Goal: Task Accomplishment & Management: Use online tool/utility

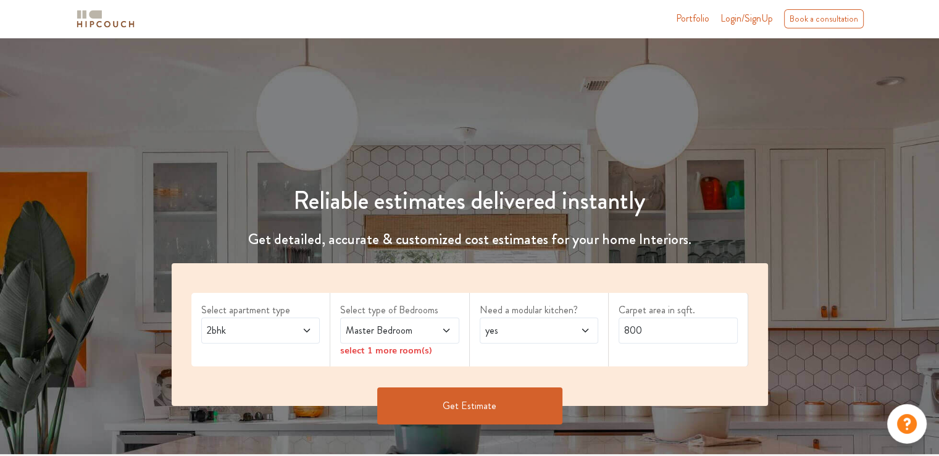
click at [732, 17] on span "Login/SignUp" at bounding box center [746, 18] width 52 height 14
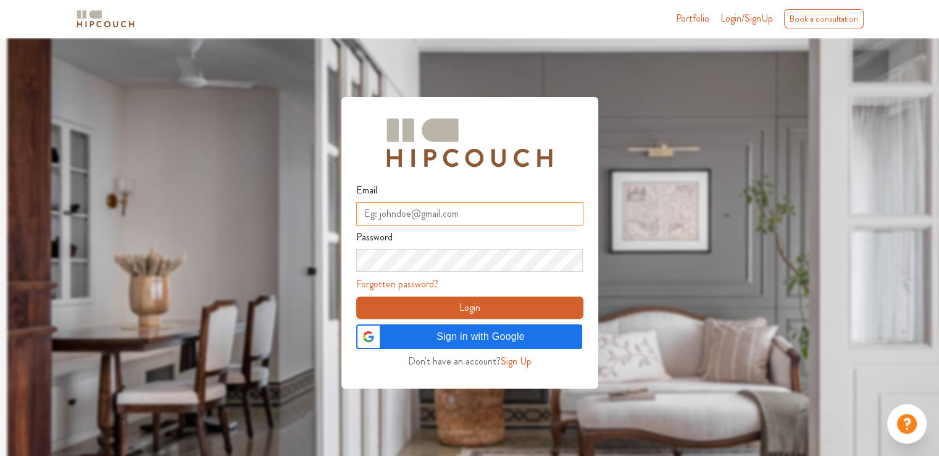
type input "studiosamsaraa@gmail.com"
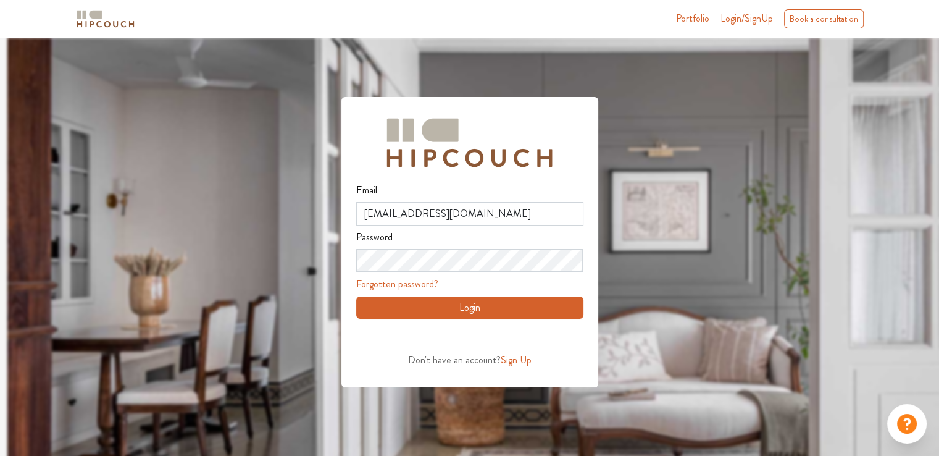
click at [494, 308] on button "Login" at bounding box center [469, 307] width 227 height 22
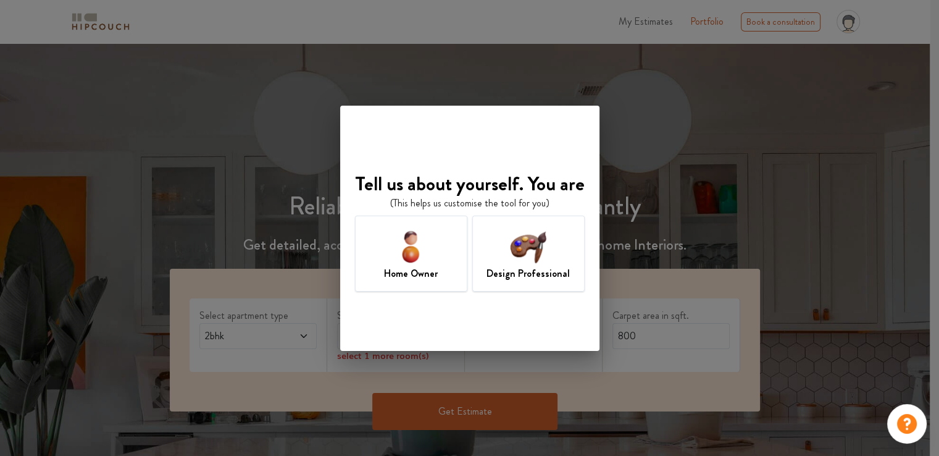
click at [547, 248] on img at bounding box center [528, 246] width 40 height 40
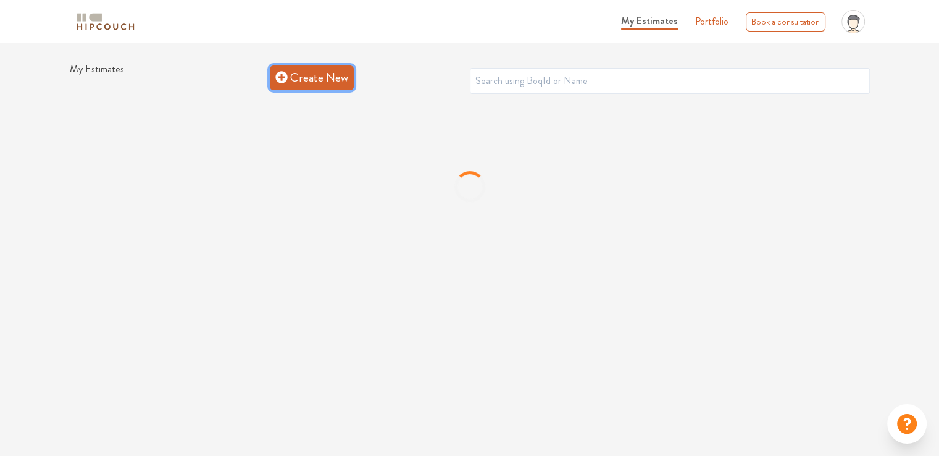
click at [333, 79] on link "Create New" at bounding box center [312, 77] width 84 height 25
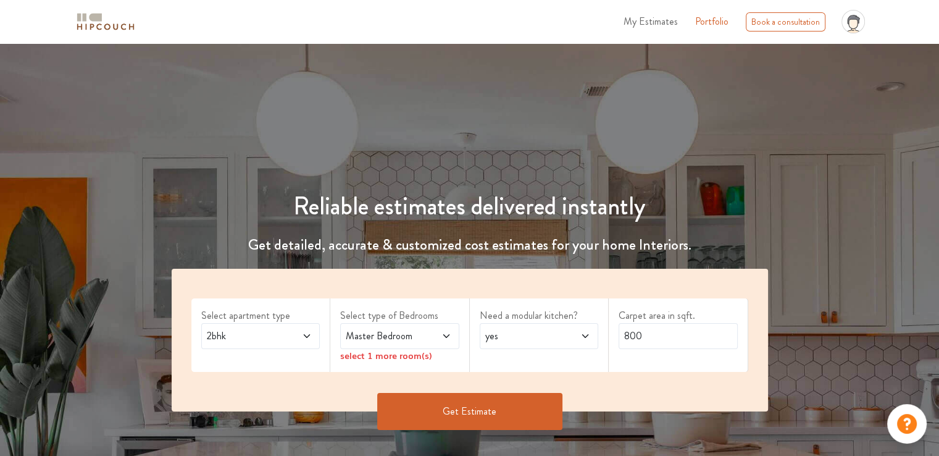
click at [419, 339] on span "Master Bedroom" at bounding box center [383, 335] width 81 height 15
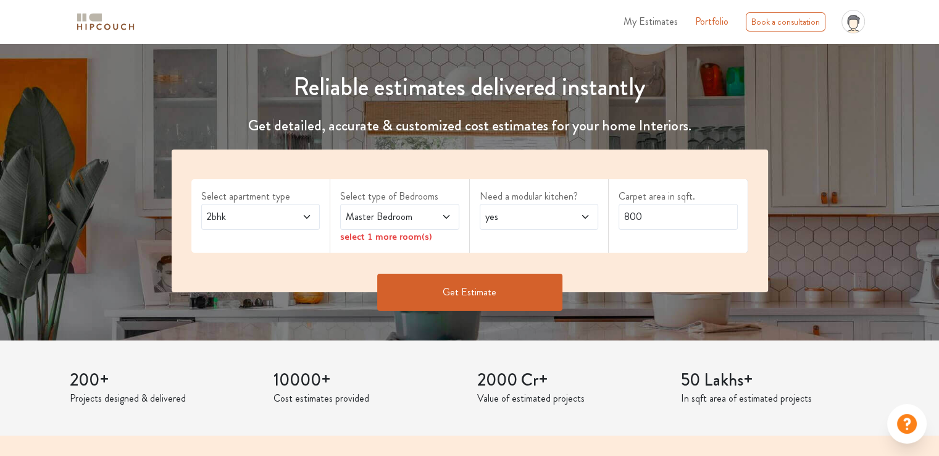
click at [393, 219] on span "Master Bedroom" at bounding box center [383, 216] width 81 height 15
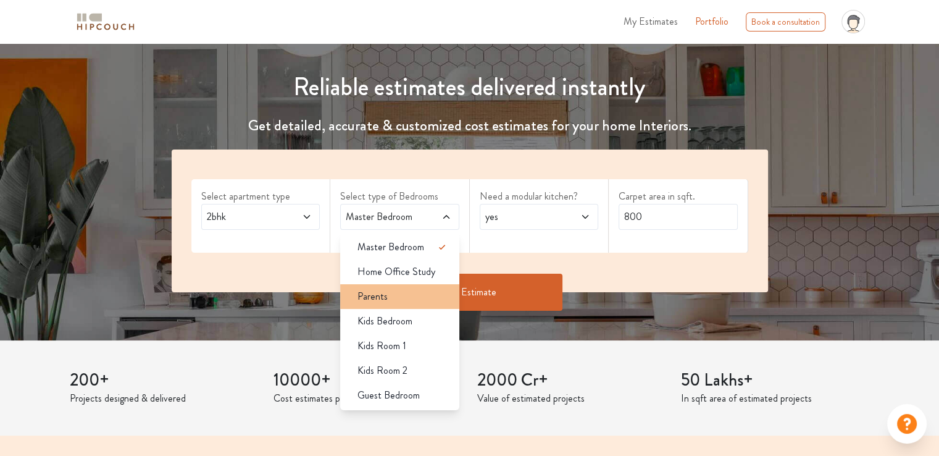
click at [371, 294] on span "Parents" at bounding box center [372, 296] width 30 height 15
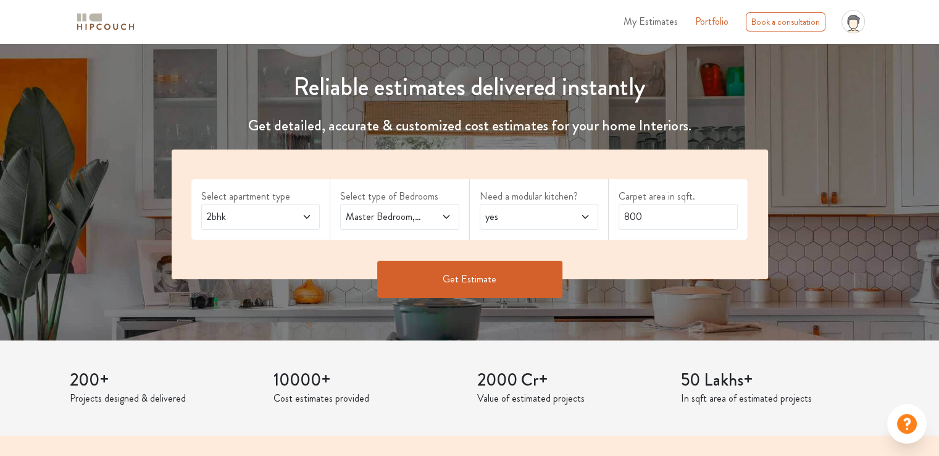
click at [582, 220] on icon at bounding box center [585, 217] width 10 height 10
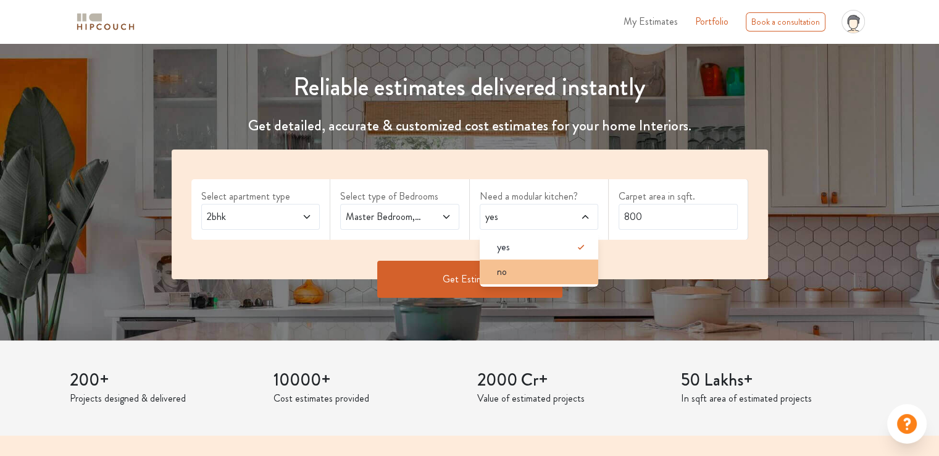
click at [541, 268] on div "no" at bounding box center [543, 271] width 112 height 15
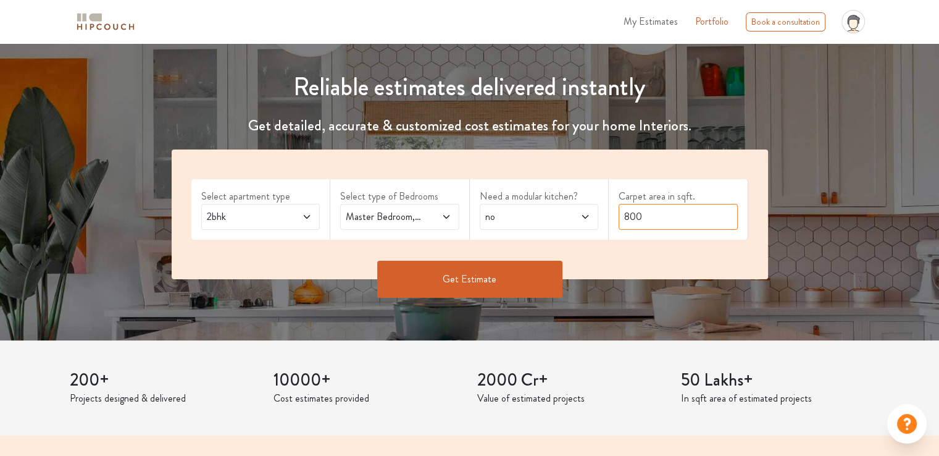
drag, startPoint x: 664, startPoint y: 217, endPoint x: 543, endPoint y: 213, distance: 121.7
click at [543, 213] on div "Select apartment type 2bhk Select type of Bedrooms Master Bedroom,Parents Need …" at bounding box center [470, 214] width 596 height 130
type input "1100"
click at [492, 271] on button "Get Estimate" at bounding box center [469, 279] width 185 height 37
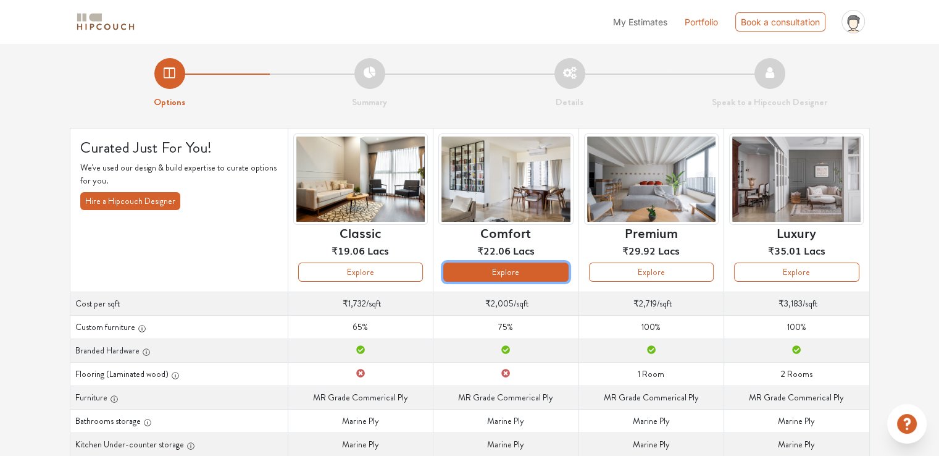
drag, startPoint x: 512, startPoint y: 270, endPoint x: 488, endPoint y: 275, distance: 24.0
click at [510, 271] on button "Explore" at bounding box center [505, 271] width 125 height 19
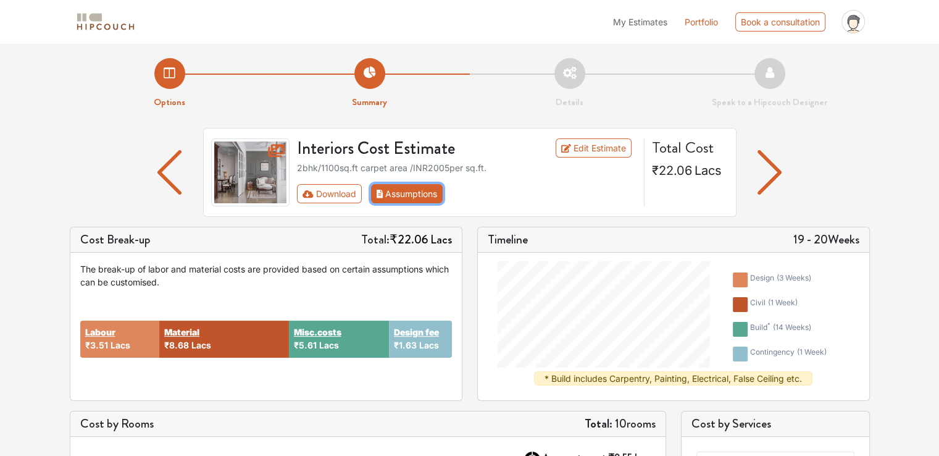
click at [428, 193] on button "Assumptions" at bounding box center [407, 193] width 72 height 19
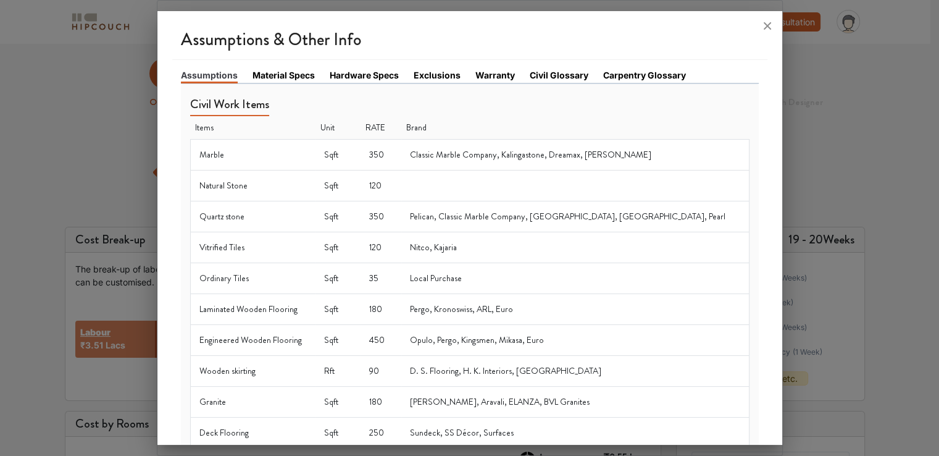
click at [765, 25] on icon at bounding box center [768, 26] width 20 height 20
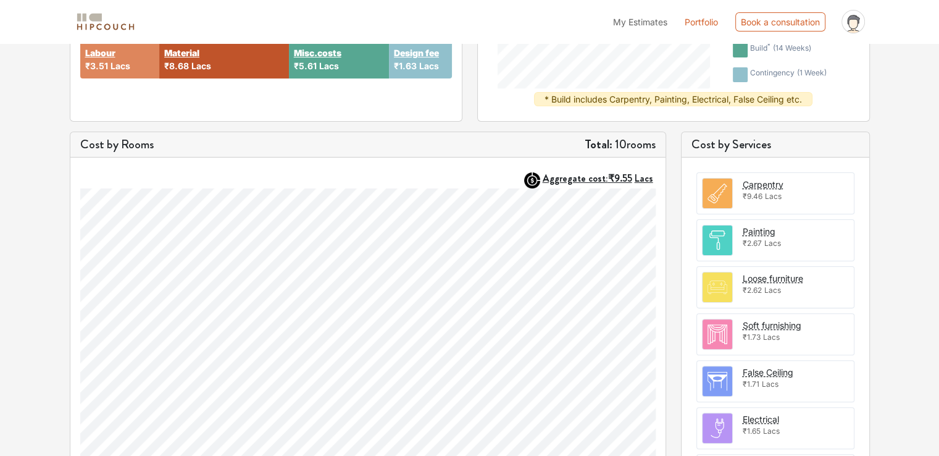
scroll to position [458, 0]
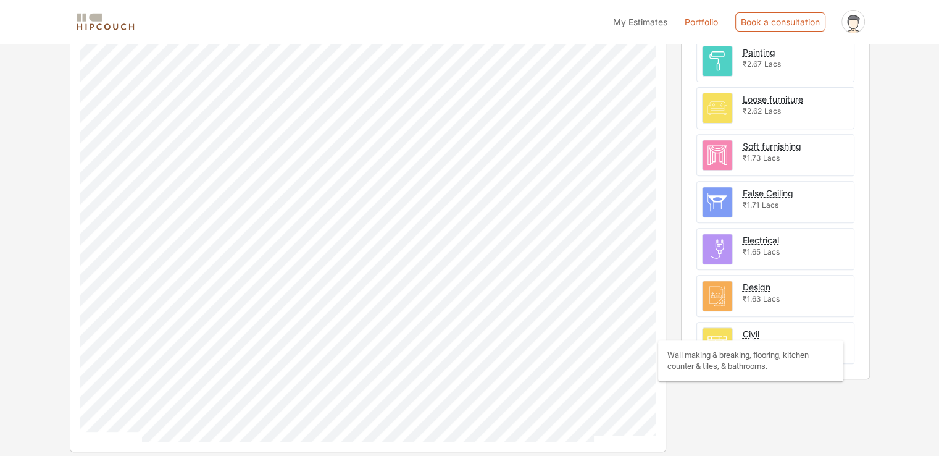
click at [750, 327] on div "Civil" at bounding box center [751, 333] width 17 height 13
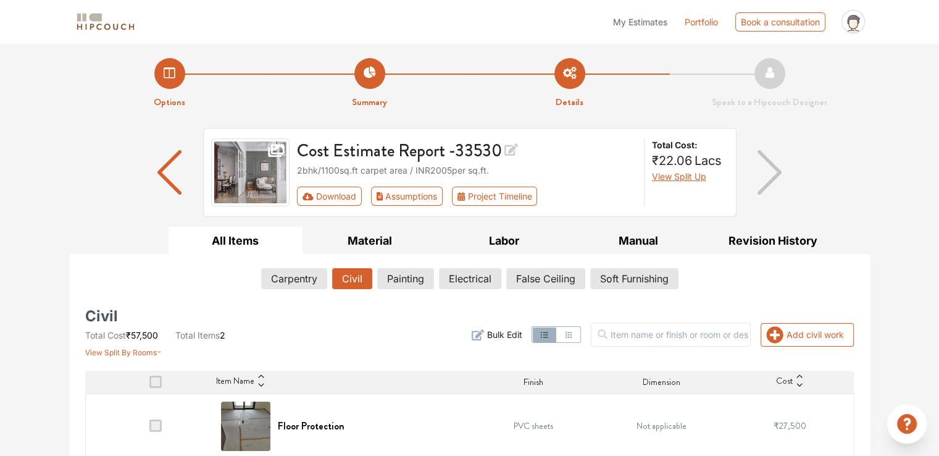
scroll to position [77, 0]
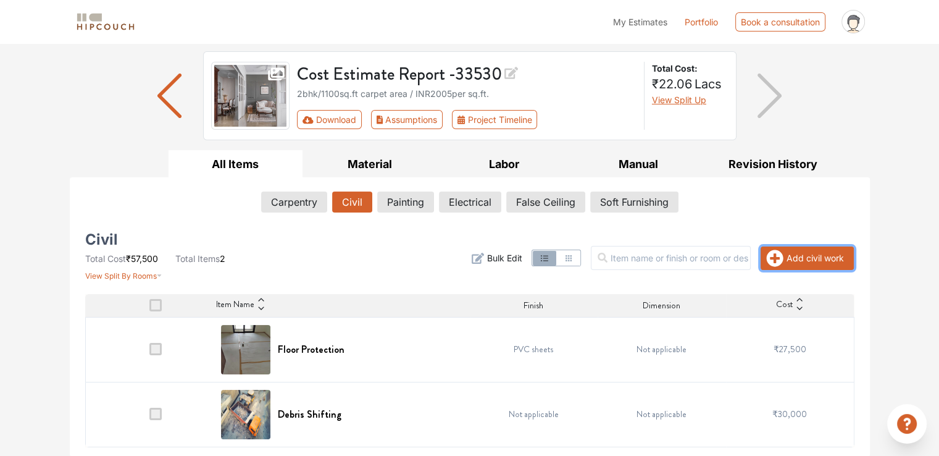
click at [800, 254] on button "Add civil work" at bounding box center [807, 257] width 93 height 23
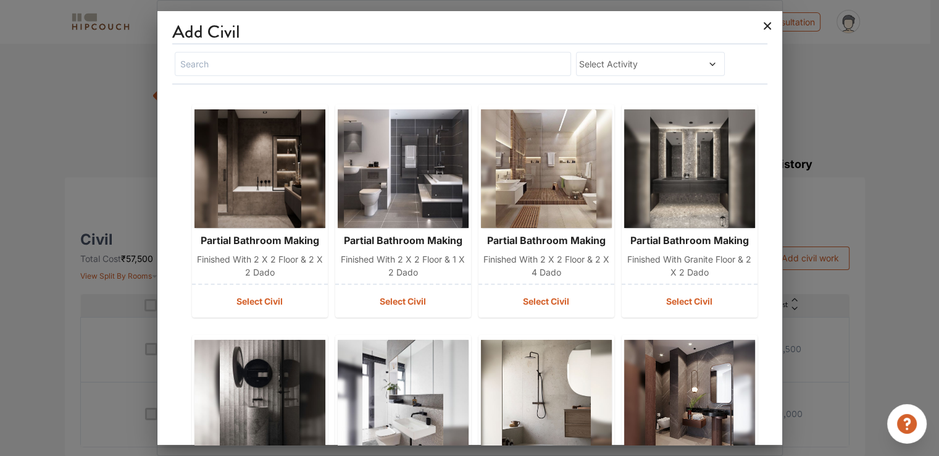
click at [766, 28] on icon at bounding box center [767, 25] width 7 height 7
